Goal: Information Seeking & Learning: Check status

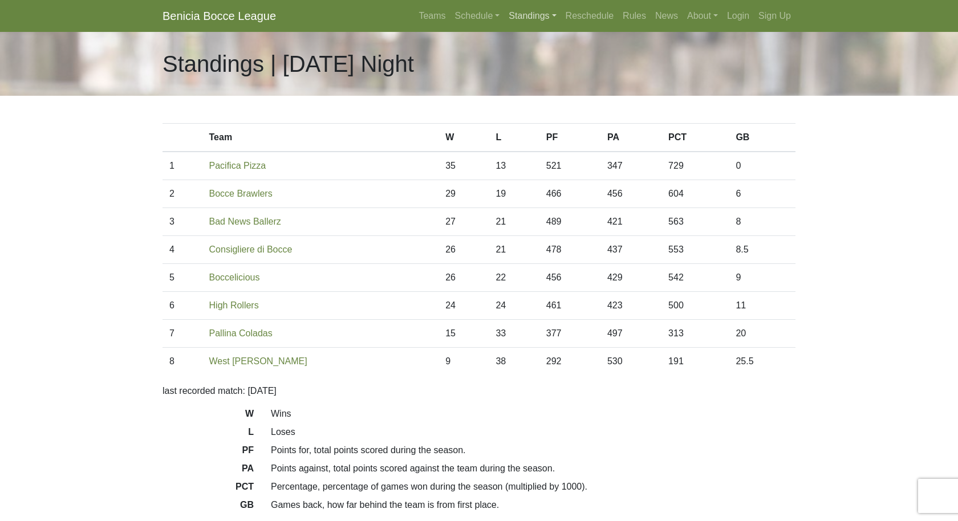
click at [516, 17] on link "Standings" at bounding box center [532, 16] width 56 height 23
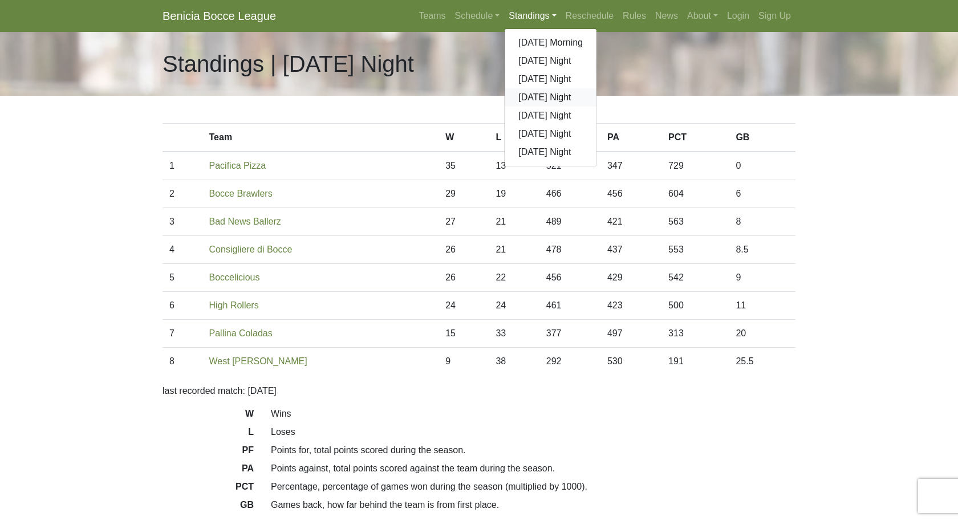
click at [529, 100] on link "[DATE] Night" at bounding box center [551, 97] width 92 height 18
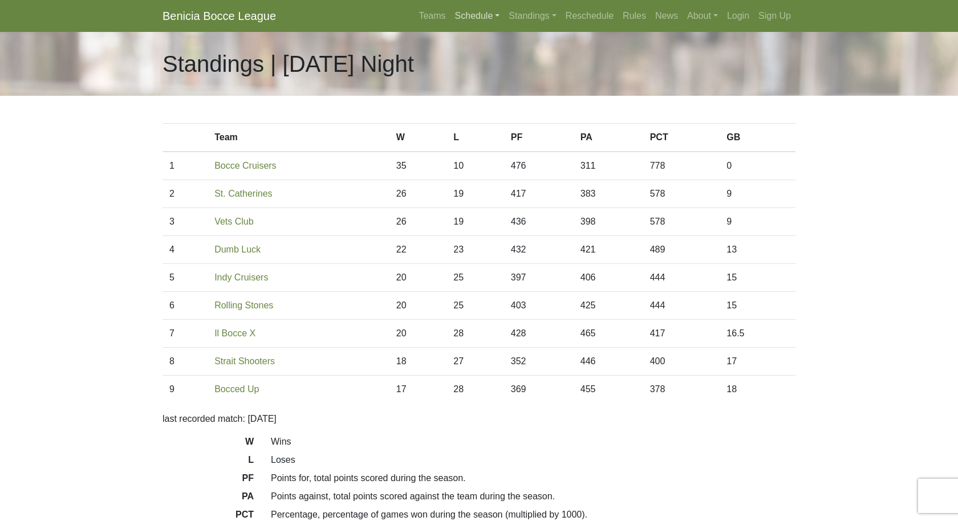
click at [468, 18] on link "Schedule" at bounding box center [478, 16] width 54 height 23
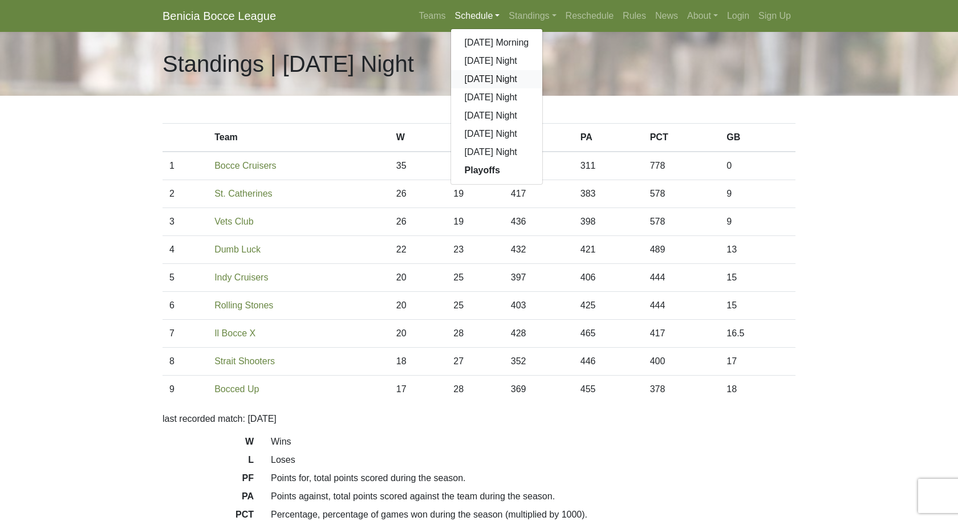
click at [474, 76] on link "[DATE] Night" at bounding box center [497, 79] width 92 height 18
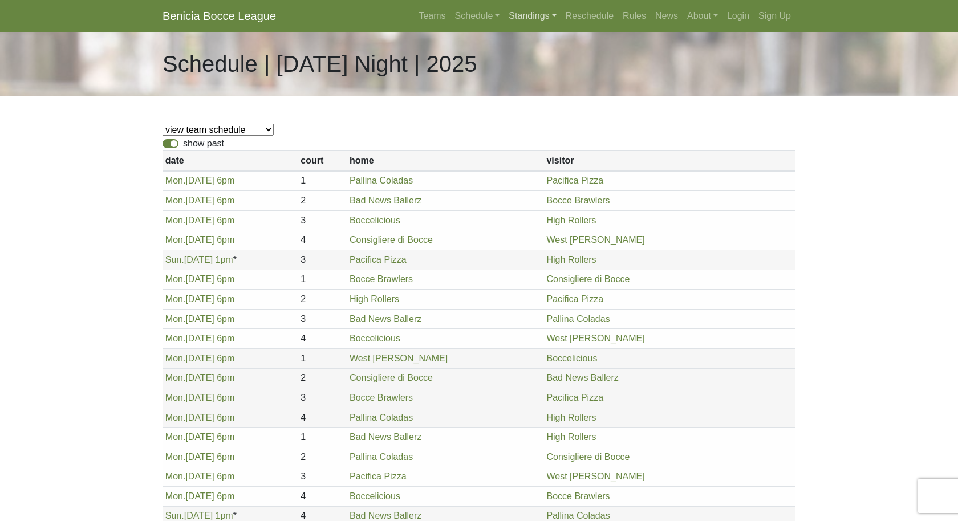
click at [515, 19] on link "Standings" at bounding box center [532, 16] width 56 height 23
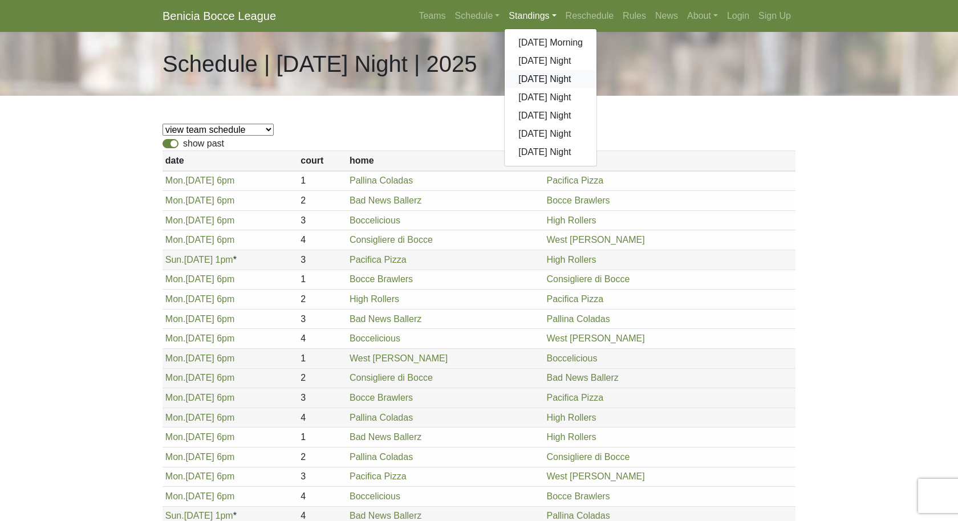
click at [525, 76] on link "[DATE] Night" at bounding box center [551, 79] width 92 height 18
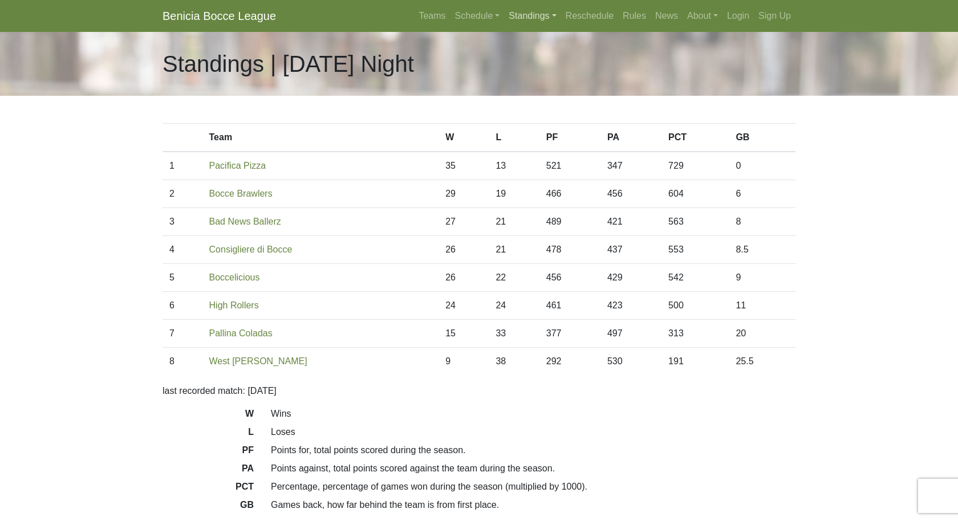
click at [529, 18] on link "Standings" at bounding box center [532, 16] width 56 height 23
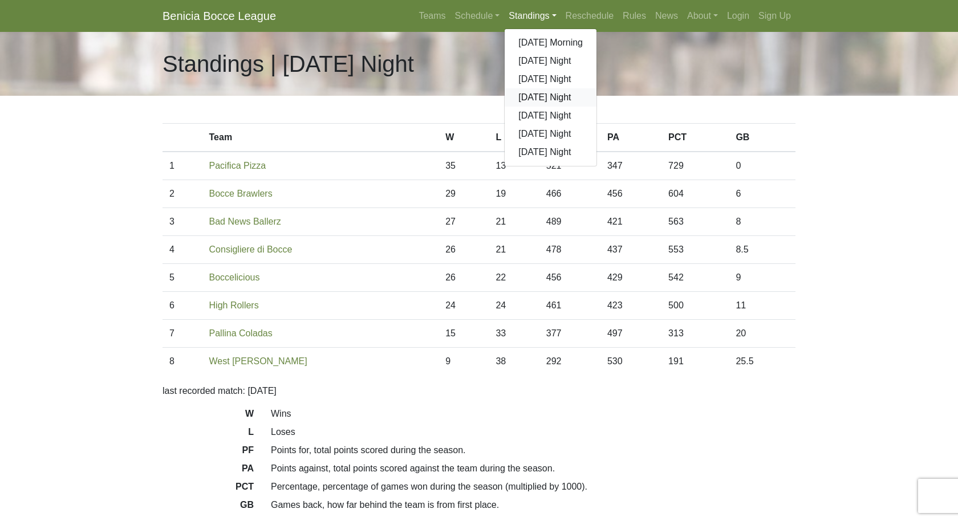
click at [537, 99] on link "[DATE] Night" at bounding box center [551, 97] width 92 height 18
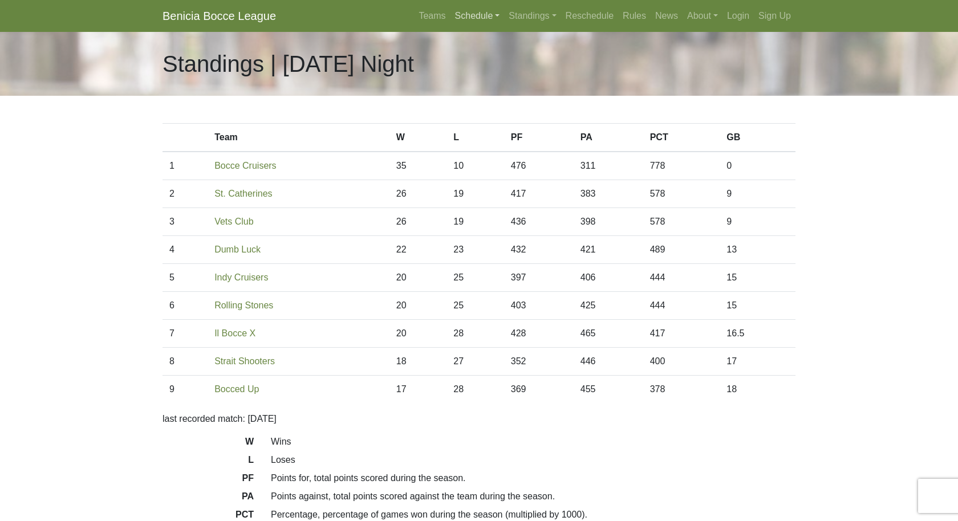
click at [465, 13] on link "Schedule" at bounding box center [478, 16] width 54 height 23
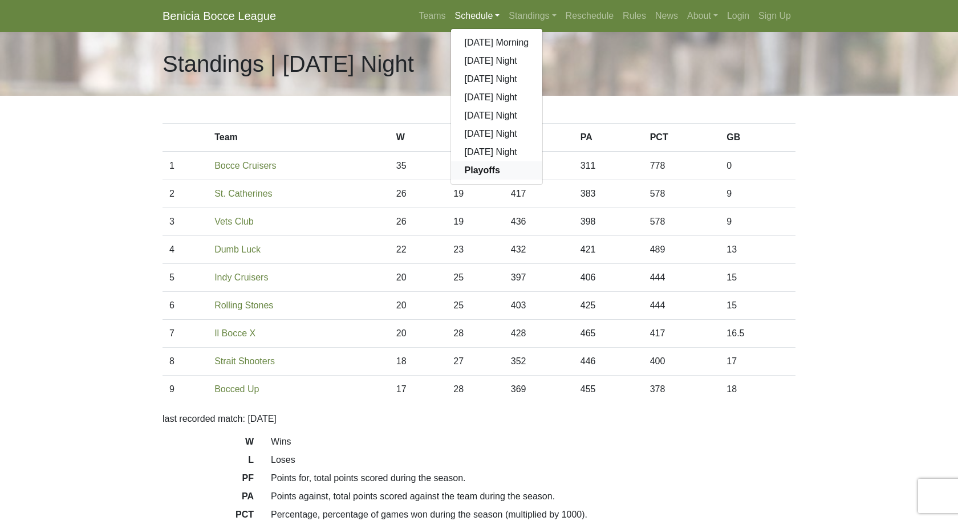
click at [469, 172] on strong "Playoffs" at bounding box center [482, 170] width 35 height 10
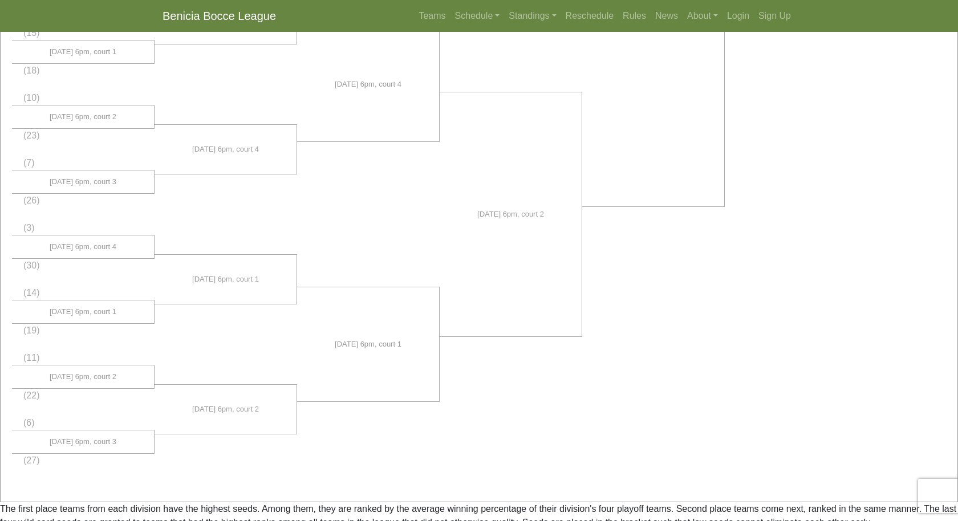
scroll to position [740, 0]
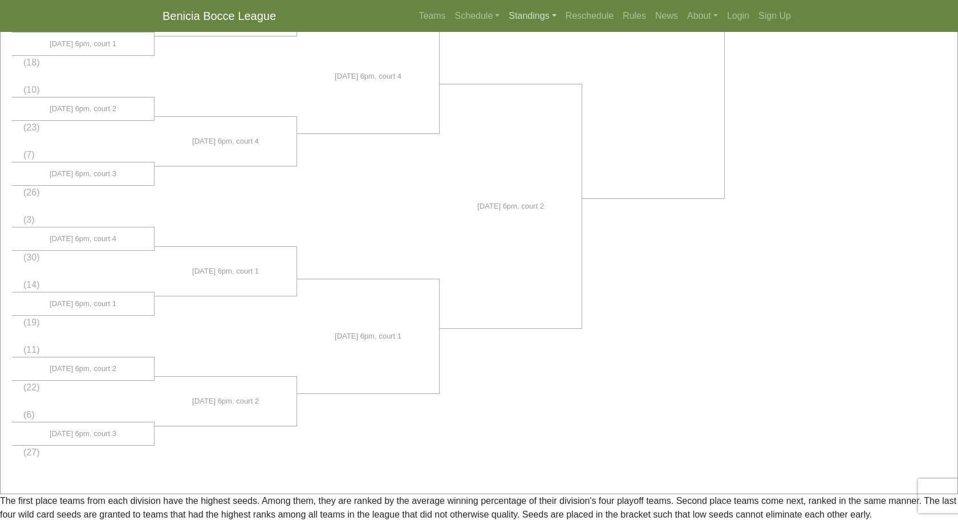
click at [526, 25] on link "Standings" at bounding box center [532, 16] width 56 height 23
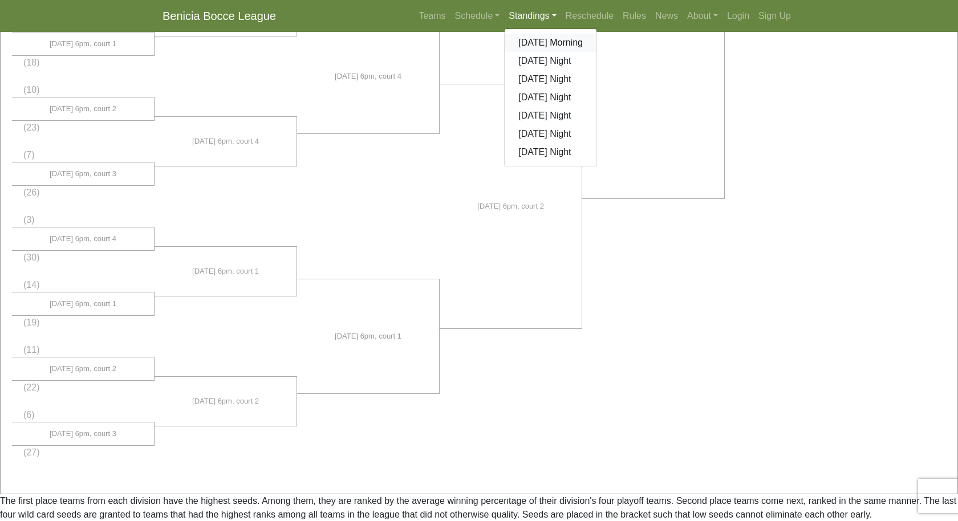
click at [531, 44] on link "[DATE] Morning" at bounding box center [551, 43] width 92 height 18
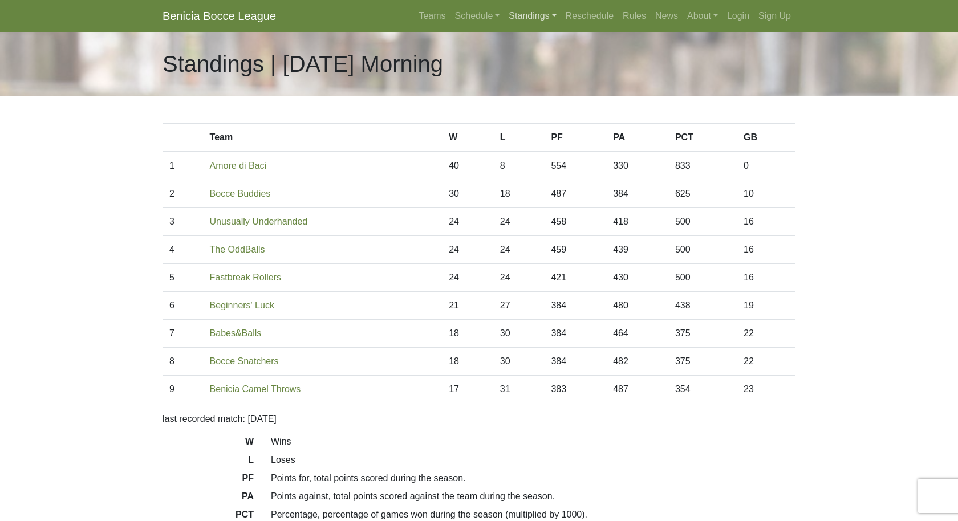
click at [525, 17] on link "Standings" at bounding box center [532, 16] width 56 height 23
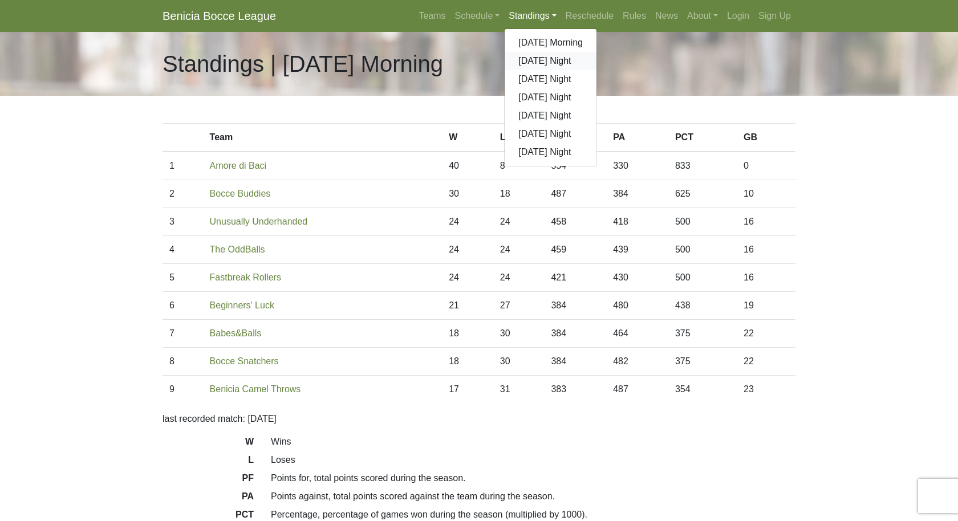
click at [528, 62] on link "[DATE] Night" at bounding box center [551, 61] width 92 height 18
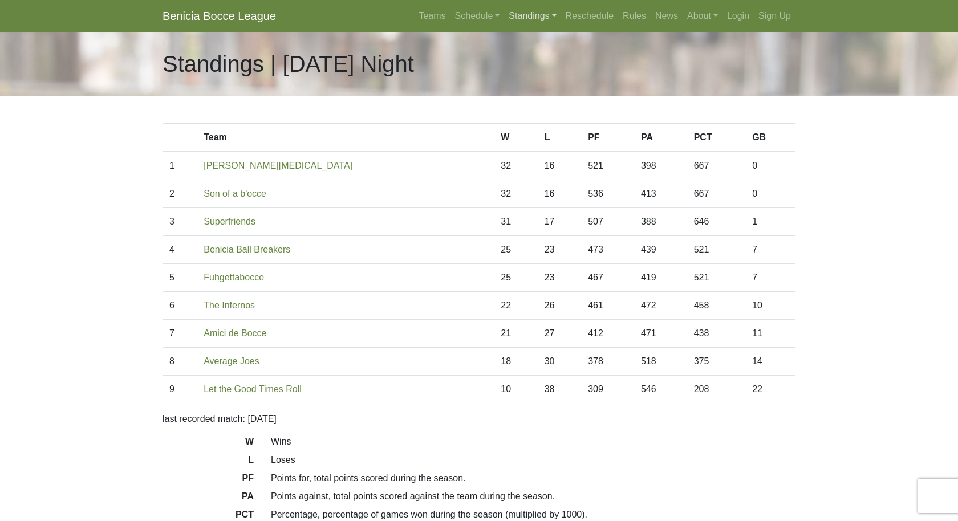
click at [528, 15] on link "Standings" at bounding box center [532, 16] width 56 height 23
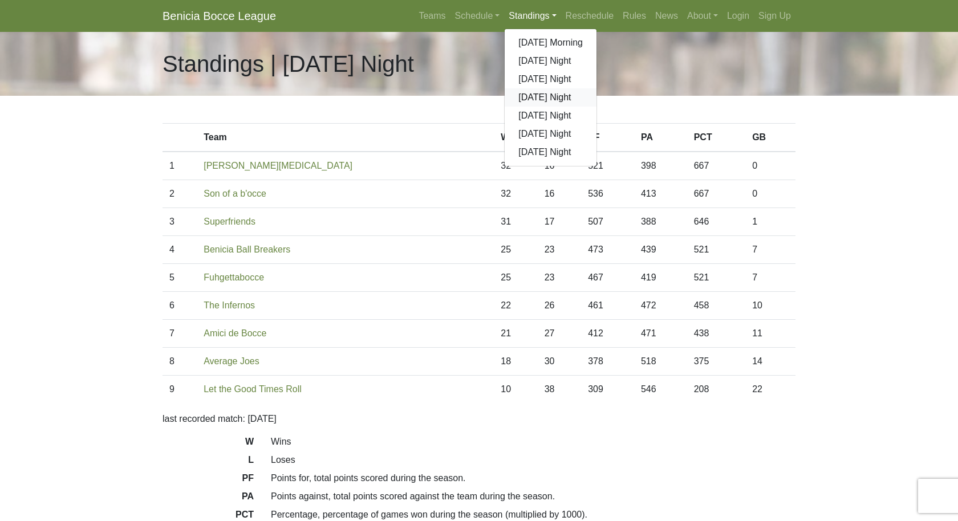
click at [528, 99] on link "[DATE] Night" at bounding box center [551, 97] width 92 height 18
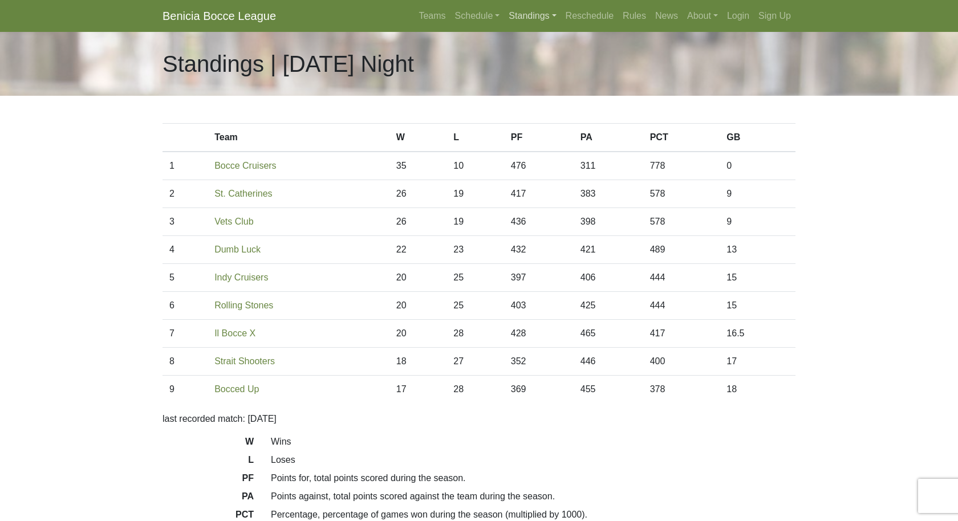
click at [531, 15] on link "Standings" at bounding box center [532, 16] width 56 height 23
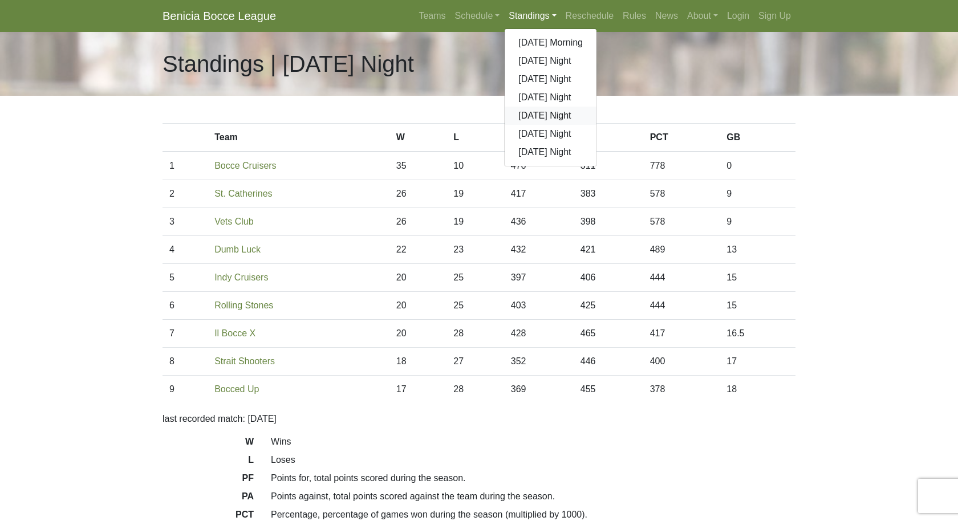
click at [528, 112] on link "[DATE] Night" at bounding box center [551, 116] width 92 height 18
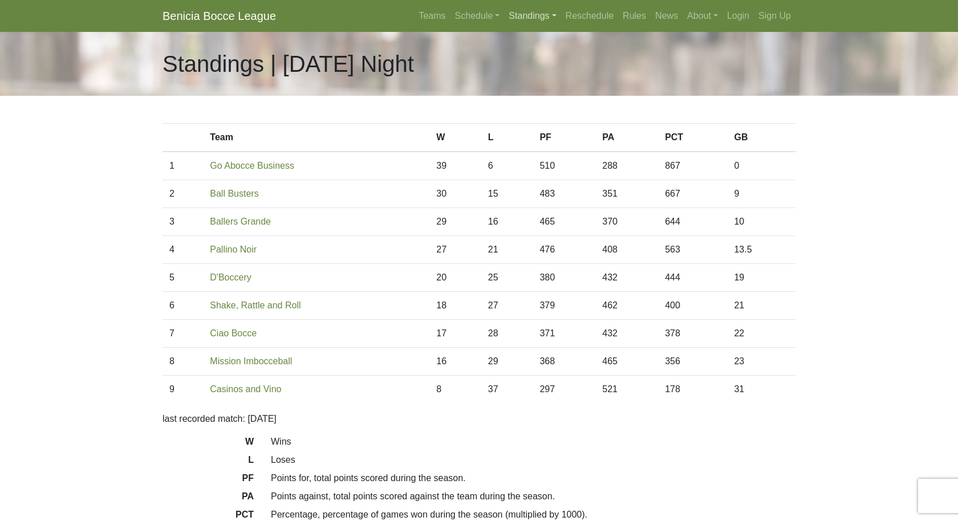
click at [529, 17] on link "Standings" at bounding box center [532, 16] width 56 height 23
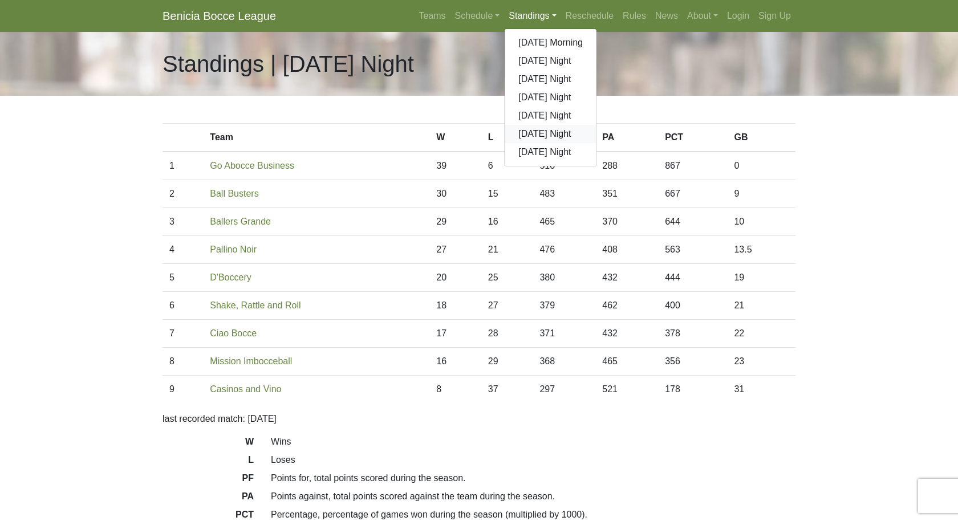
click at [527, 136] on link "[DATE] Night" at bounding box center [551, 134] width 92 height 18
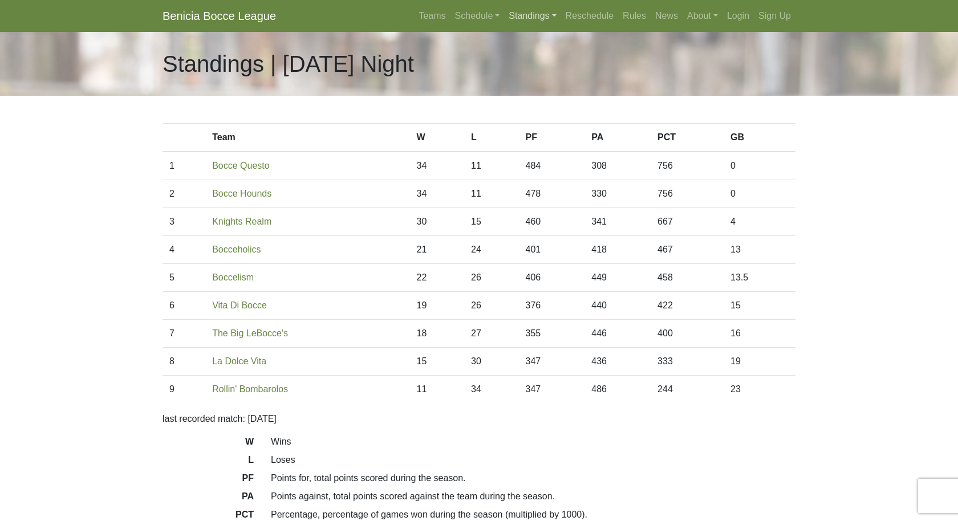
click at [529, 19] on link "Standings" at bounding box center [532, 16] width 56 height 23
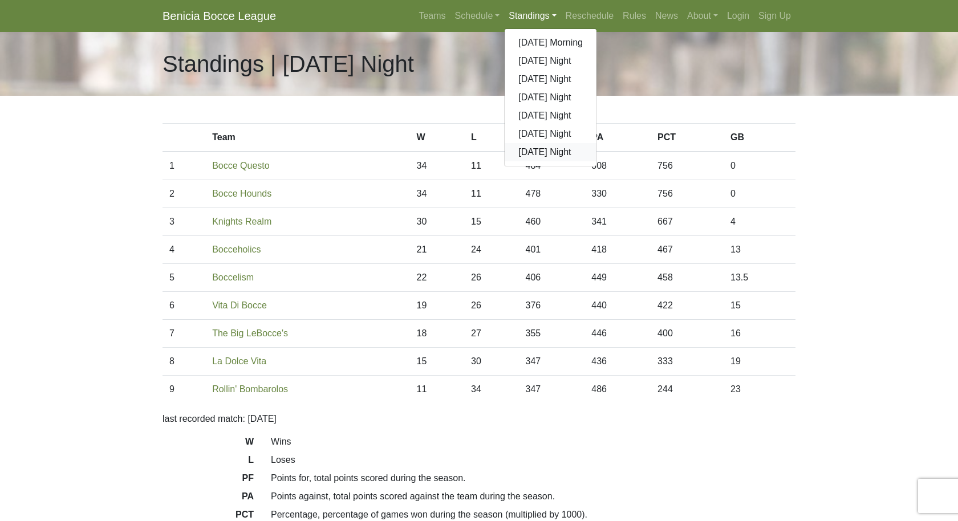
click at [525, 153] on link "[DATE] Night" at bounding box center [551, 152] width 92 height 18
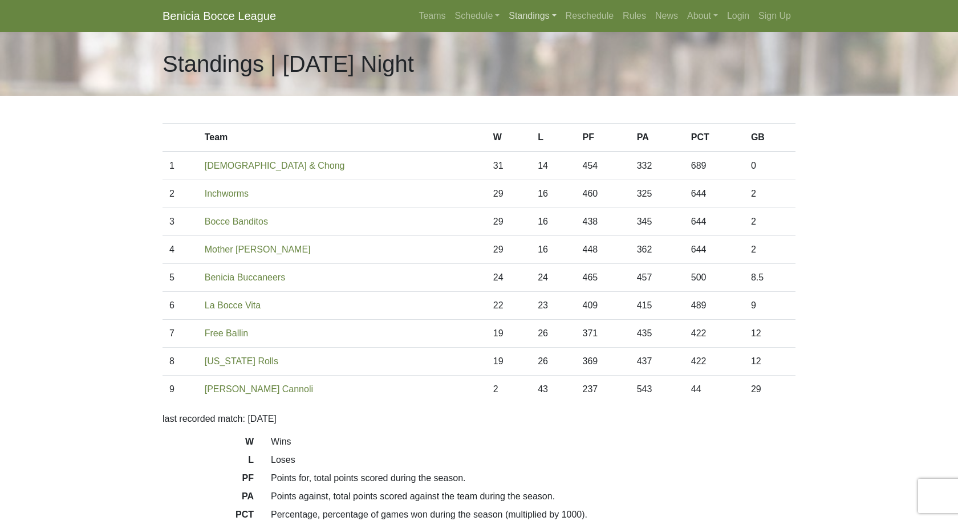
click at [532, 14] on link "Standings" at bounding box center [532, 16] width 56 height 23
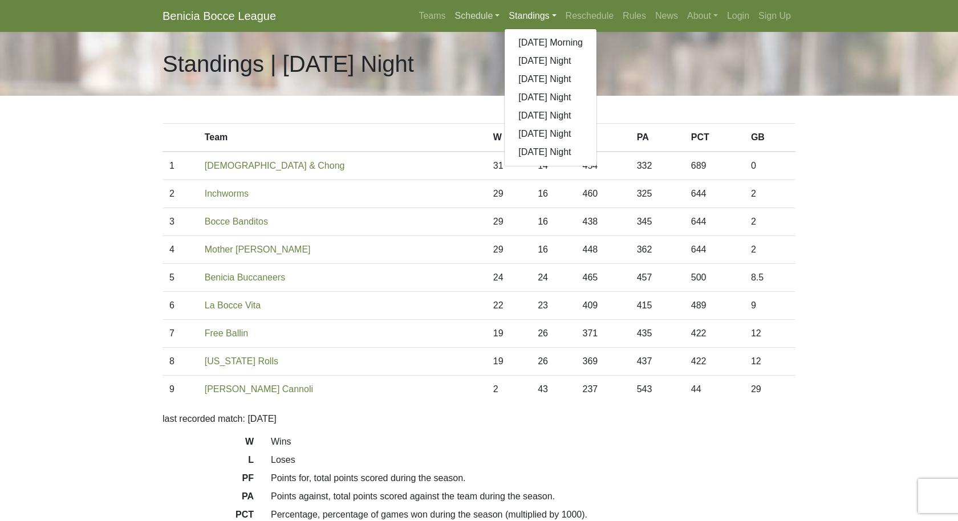
click at [475, 11] on link "Schedule" at bounding box center [478, 16] width 54 height 23
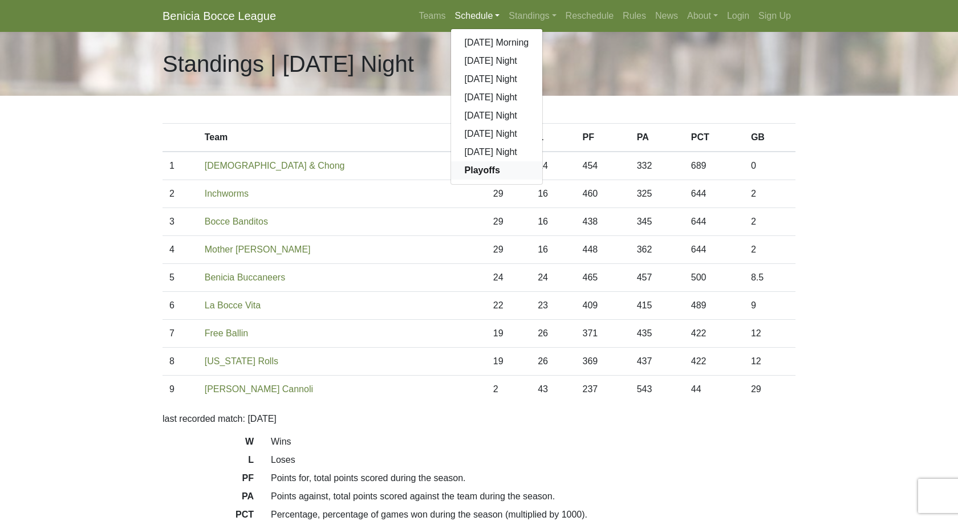
click at [465, 167] on strong "Playoffs" at bounding box center [482, 170] width 35 height 10
